Goal: Task Accomplishment & Management: Manage account settings

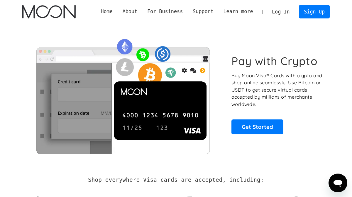
click at [279, 10] on link "Log In" at bounding box center [281, 11] width 28 height 13
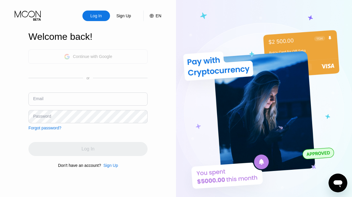
click at [93, 58] on div "Continue with Google" at bounding box center [92, 56] width 39 height 5
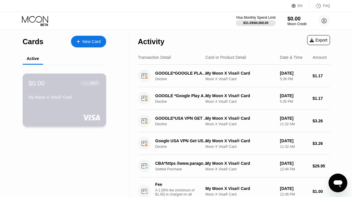
click at [49, 97] on div "My Moon X Visa® Card" at bounding box center [64, 97] width 72 height 5
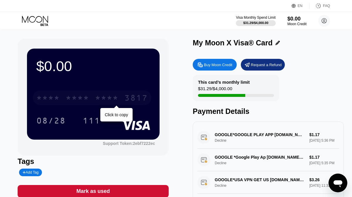
click at [51, 98] on div "* * * *" at bounding box center [47, 98] width 23 height 9
